Goal: Information Seeking & Learning: Find contact information

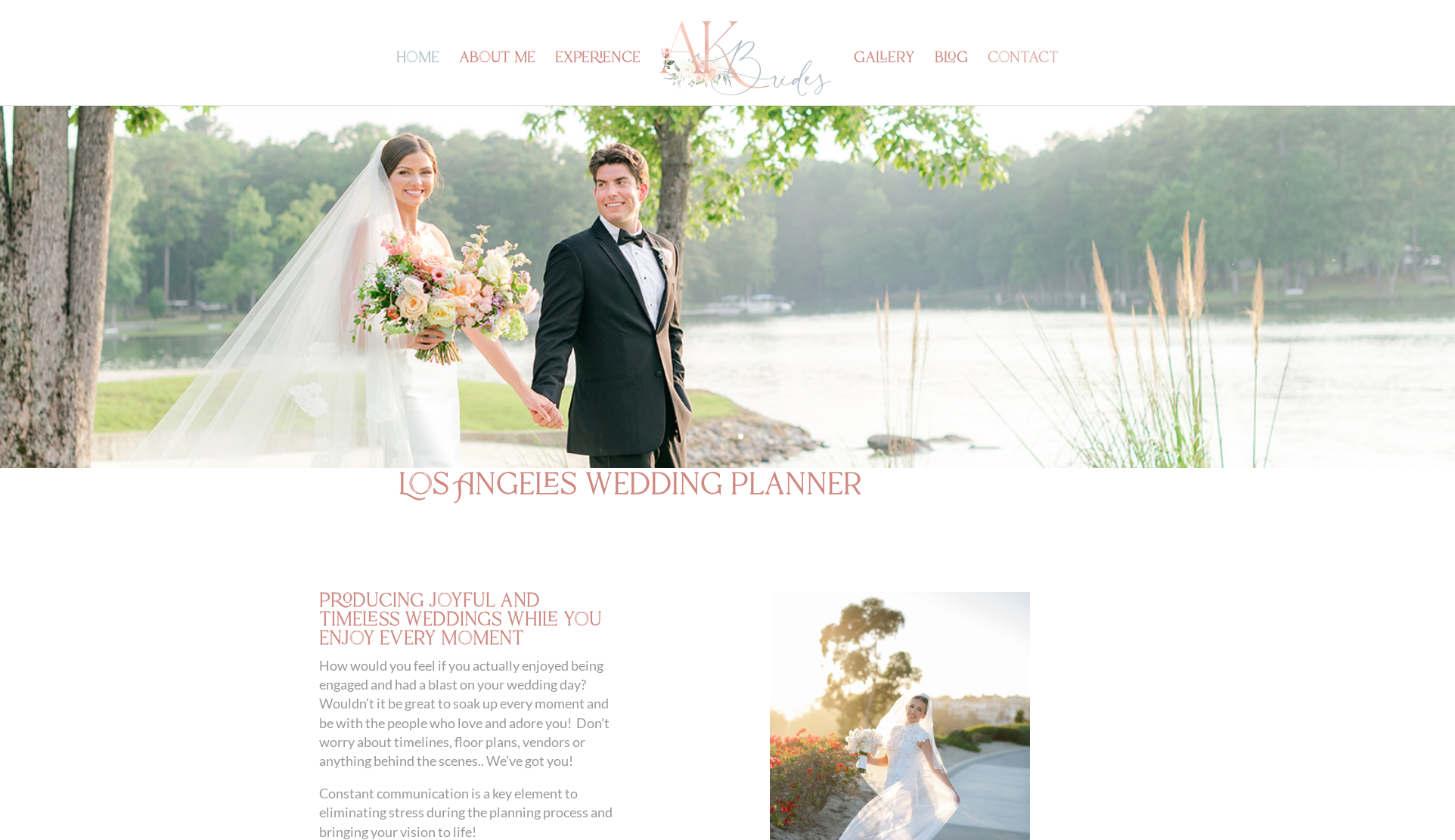
click at [1009, 67] on link "contact" at bounding box center [1023, 79] width 71 height 52
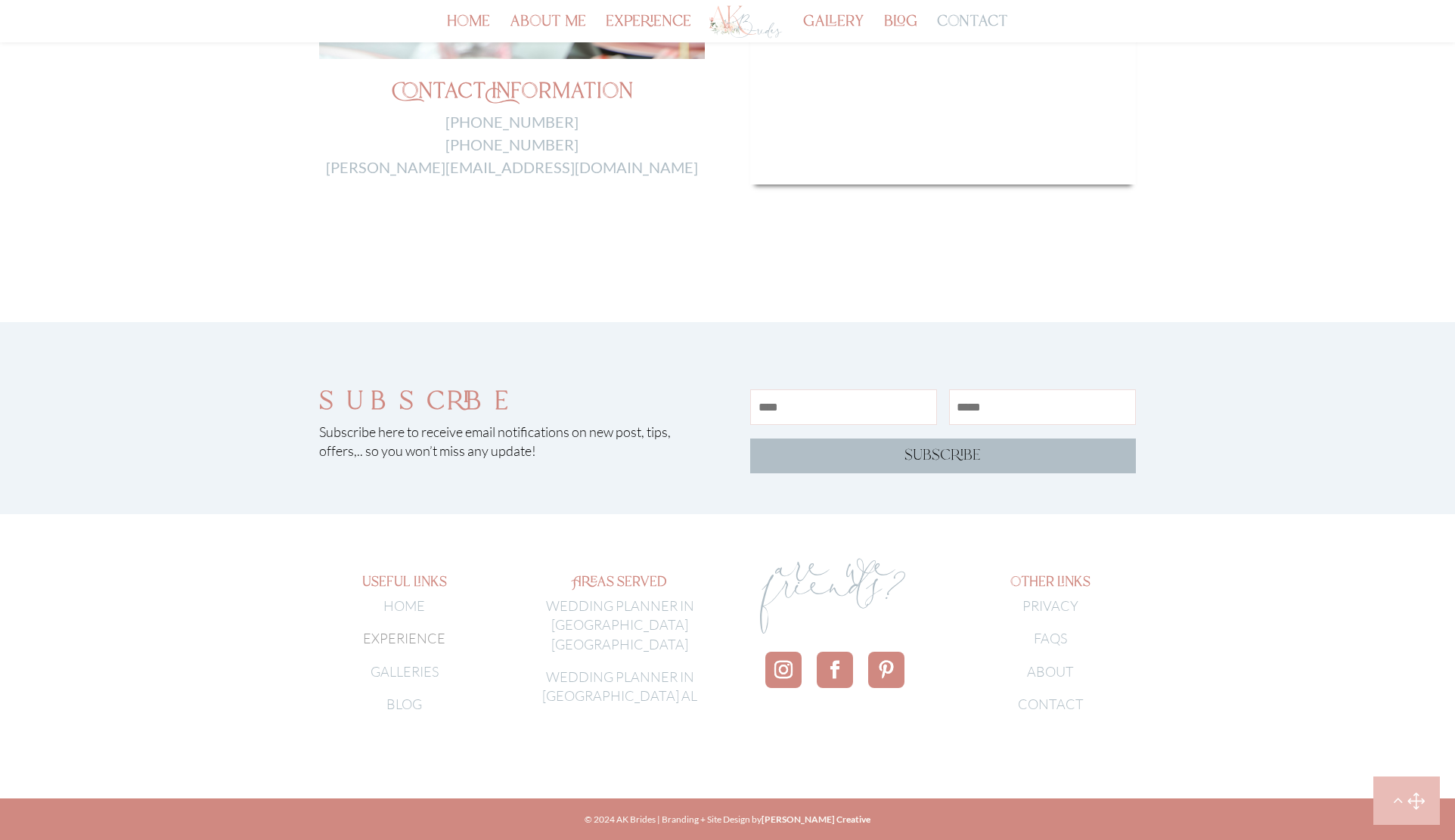
scroll to position [754, 0]
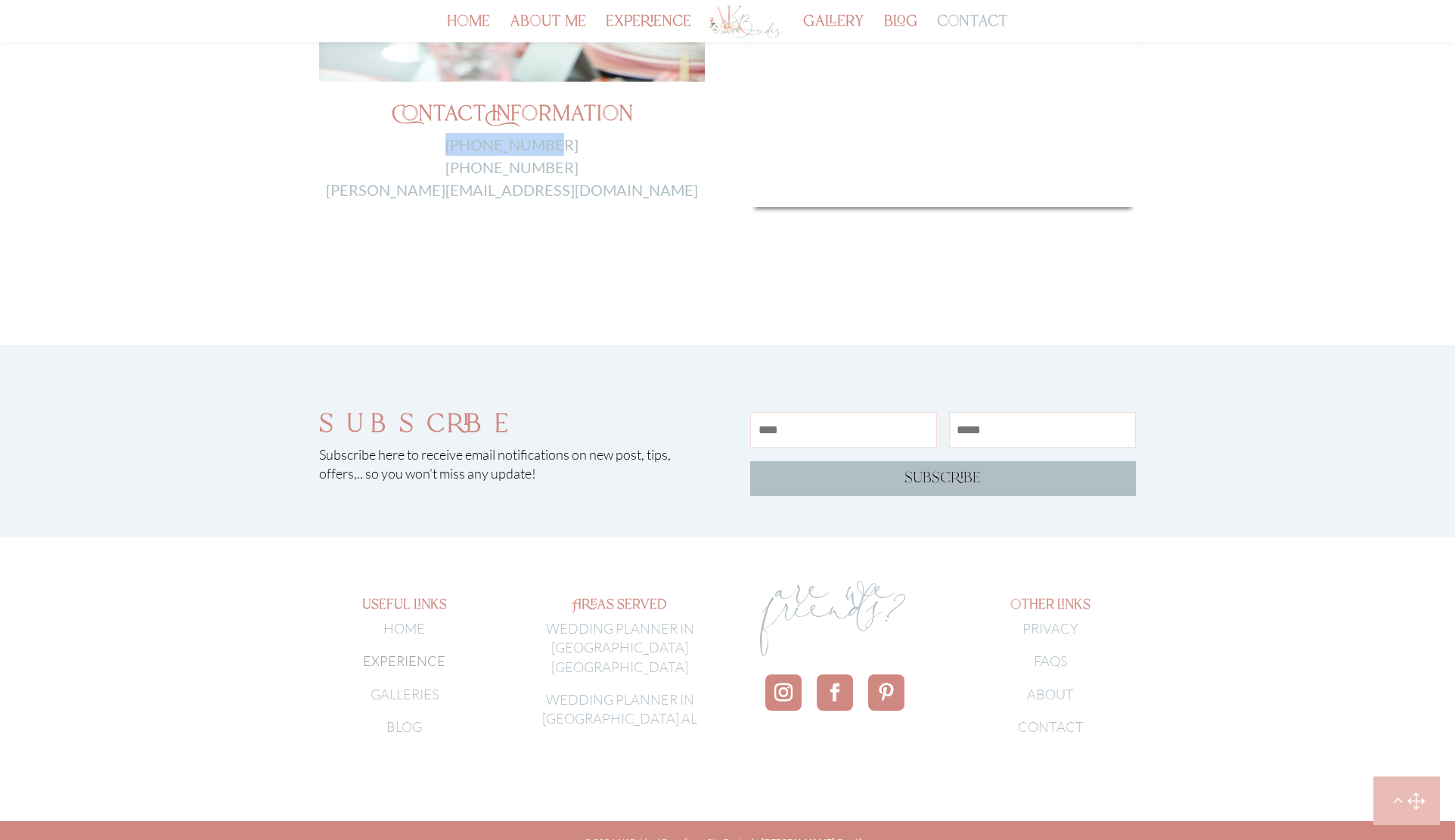
drag, startPoint x: 568, startPoint y: 146, endPoint x: 461, endPoint y: 148, distance: 107.0
click at [461, 148] on p "205-492-7428 805-443-9880 Anita@akbrides.com" at bounding box center [512, 167] width 386 height 68
drag, startPoint x: 599, startPoint y: 191, endPoint x: 445, endPoint y: 187, distance: 154.1
click at [445, 195] on p "205-492-7428 805-443-9880 Anita@akbrides.com" at bounding box center [512, 167] width 386 height 68
copy link "Anita@akbrides.com"
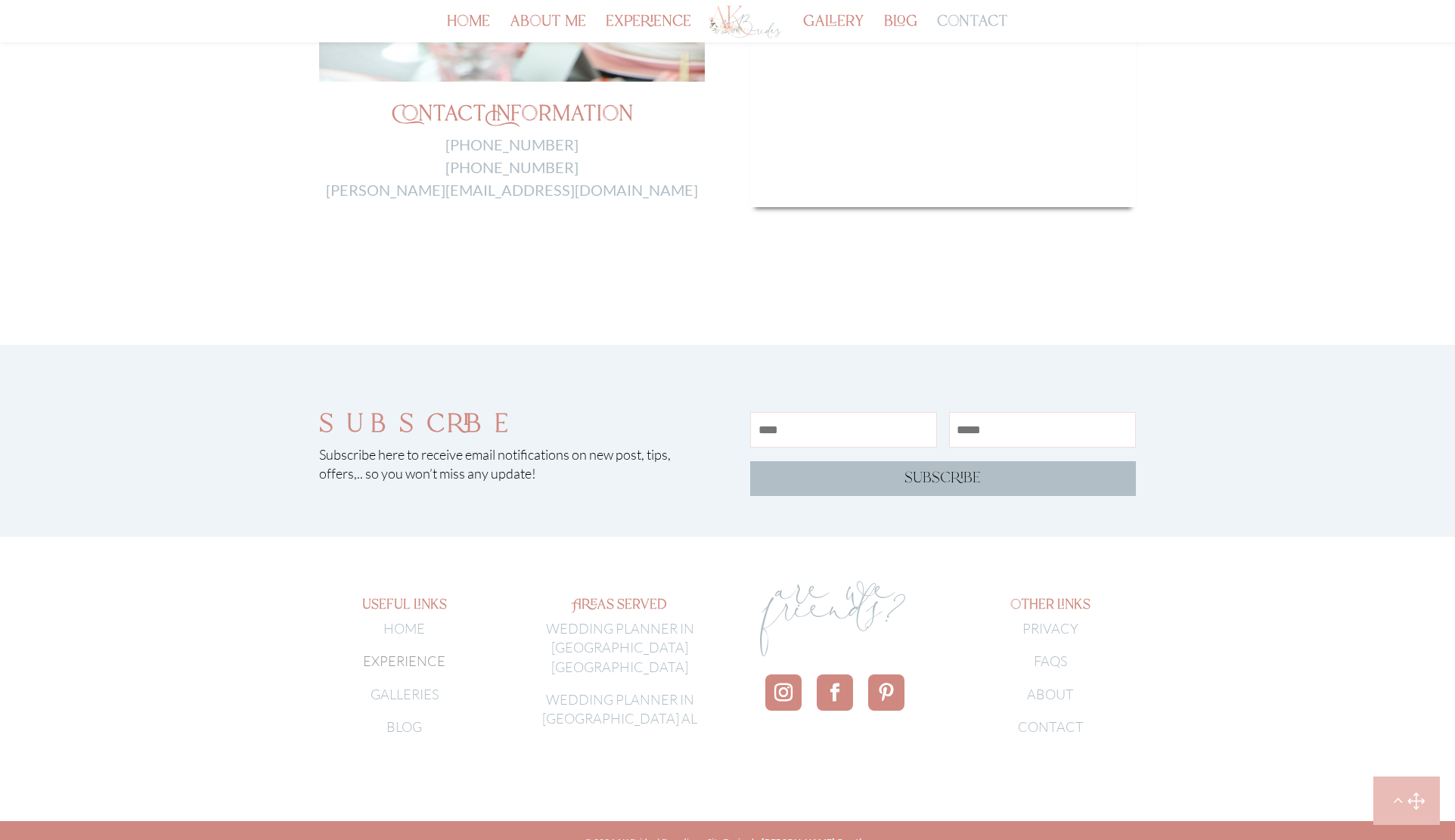
drag, startPoint x: 609, startPoint y: 172, endPoint x: 557, endPoint y: 171, distance: 52.0
click at [608, 172] on p "205-492-7428 805-443-9880 Anita@akbrides.com" at bounding box center [512, 167] width 386 height 68
drag, startPoint x: 570, startPoint y: 168, endPoint x: 455, endPoint y: 143, distance: 117.7
click at [455, 143] on p "205-492-7428 805-443-9880 Anita@akbrides.com" at bounding box center [512, 167] width 386 height 68
copy p "205-492-7428 805-443-9880"
